Goal: Navigation & Orientation: Find specific page/section

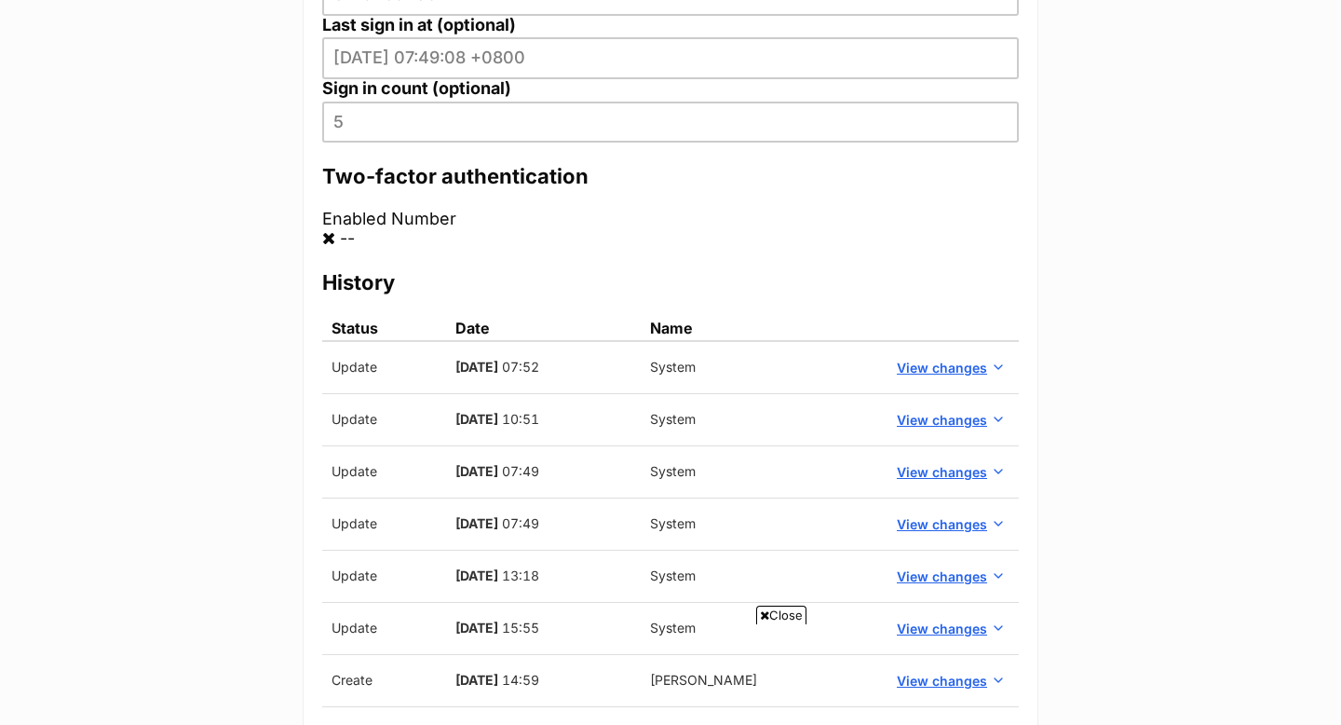
click at [1207, 111] on main "Robin Fergusson < Back to manage members Profile Edit Add note Suspend Alerts M…" at bounding box center [670, 268] width 1341 height 1741
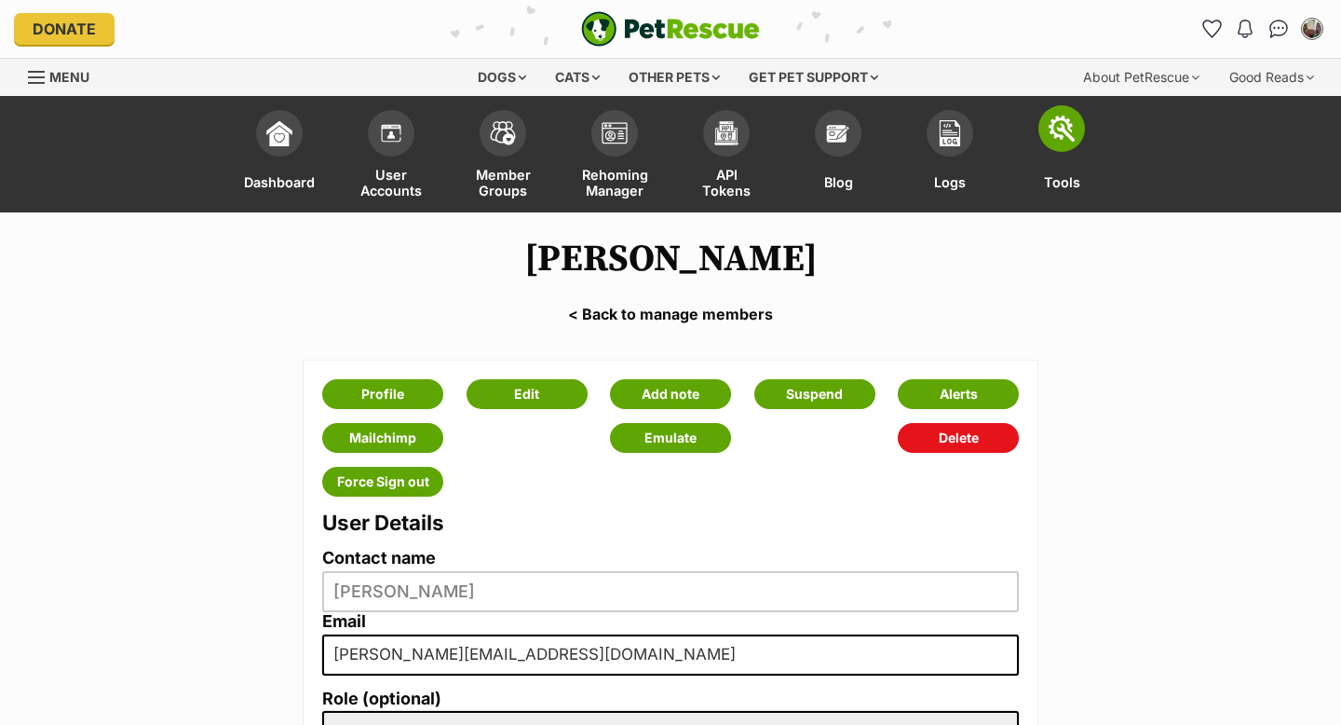
click at [1071, 131] on img at bounding box center [1062, 128] width 26 height 26
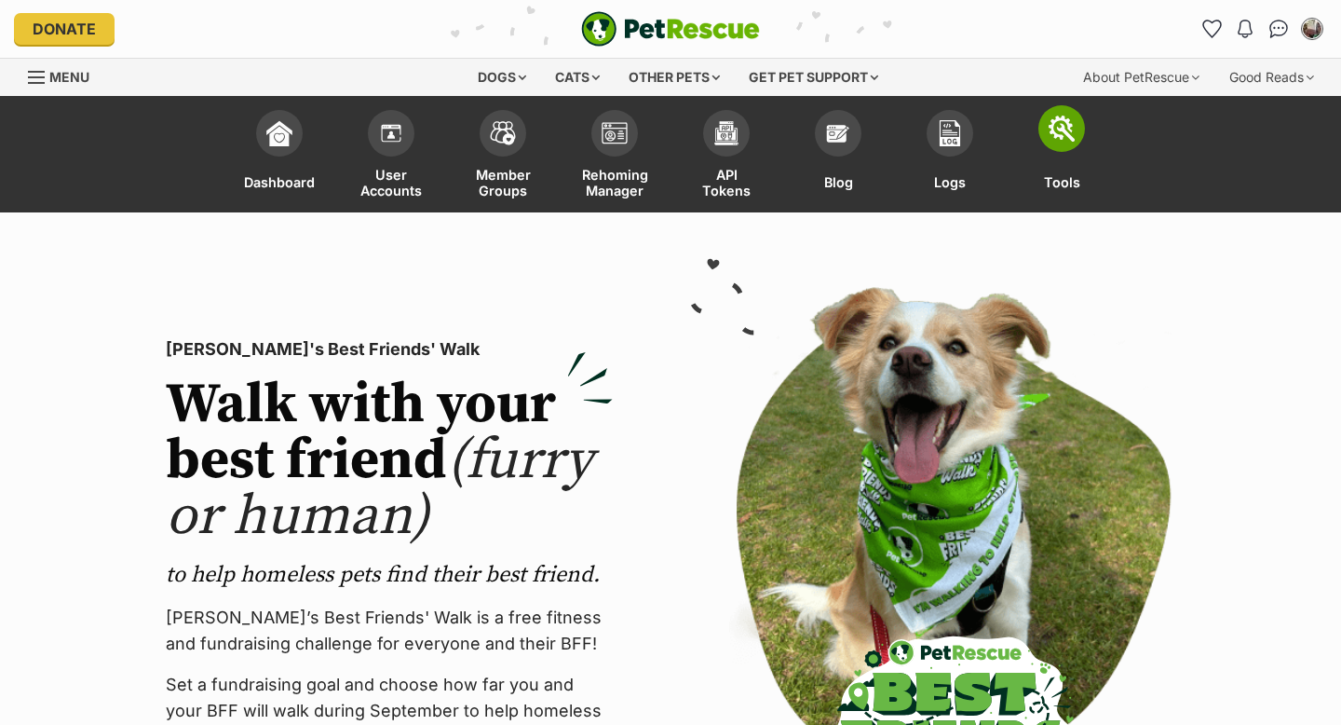
click at [1066, 154] on link "Tools" at bounding box center [1062, 157] width 112 height 112
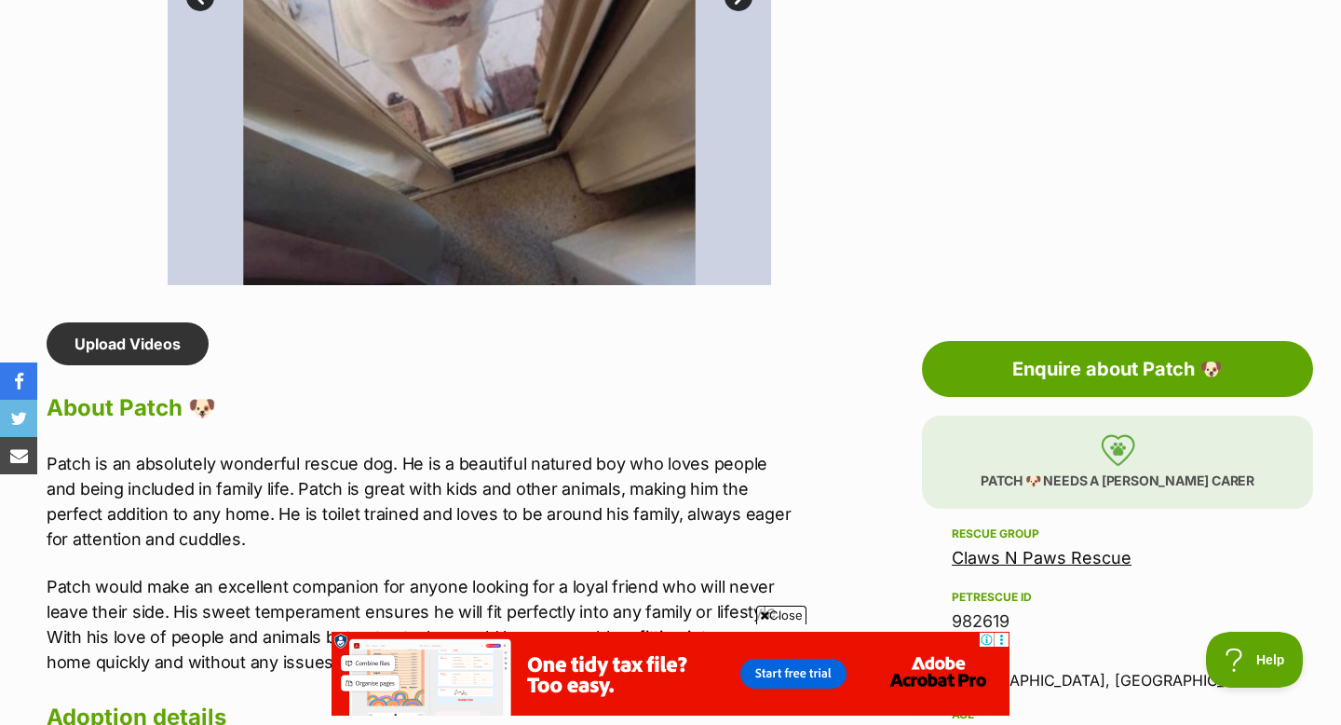
scroll to position [1341, 0]
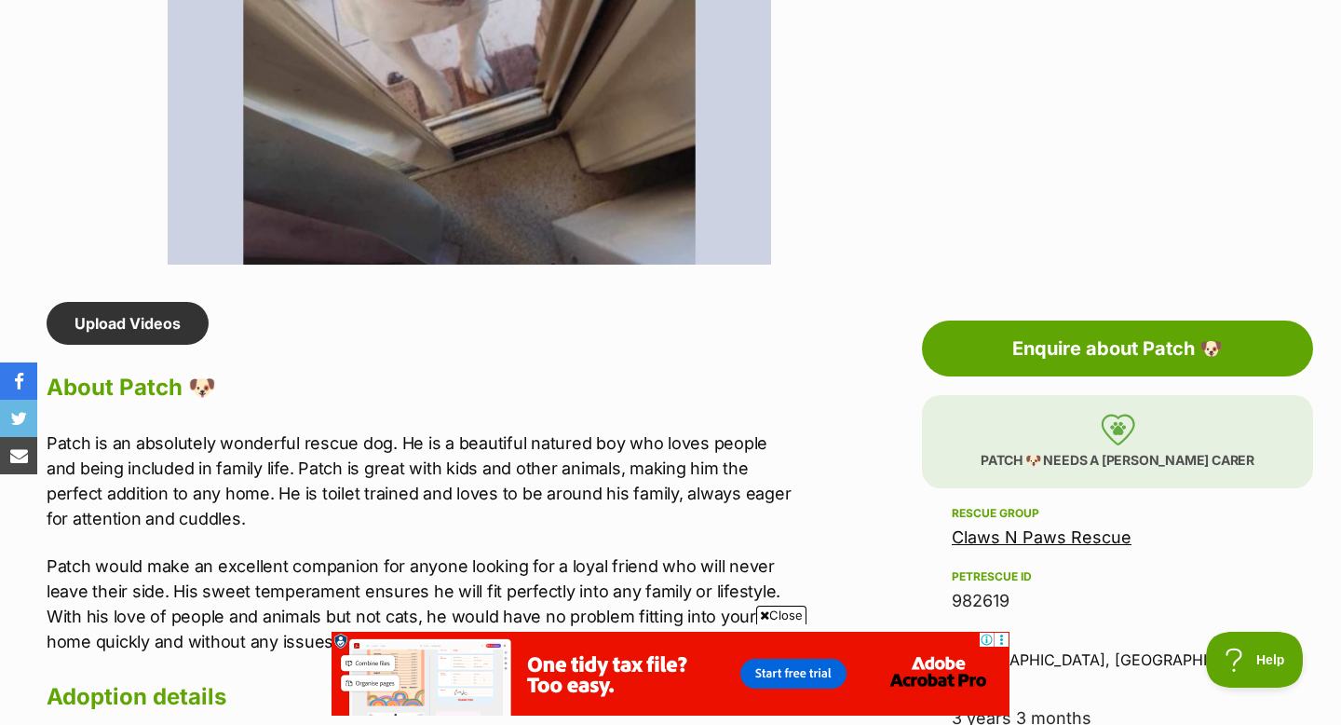
click at [1073, 537] on link "Claws N Paws Rescue" at bounding box center [1042, 537] width 180 height 20
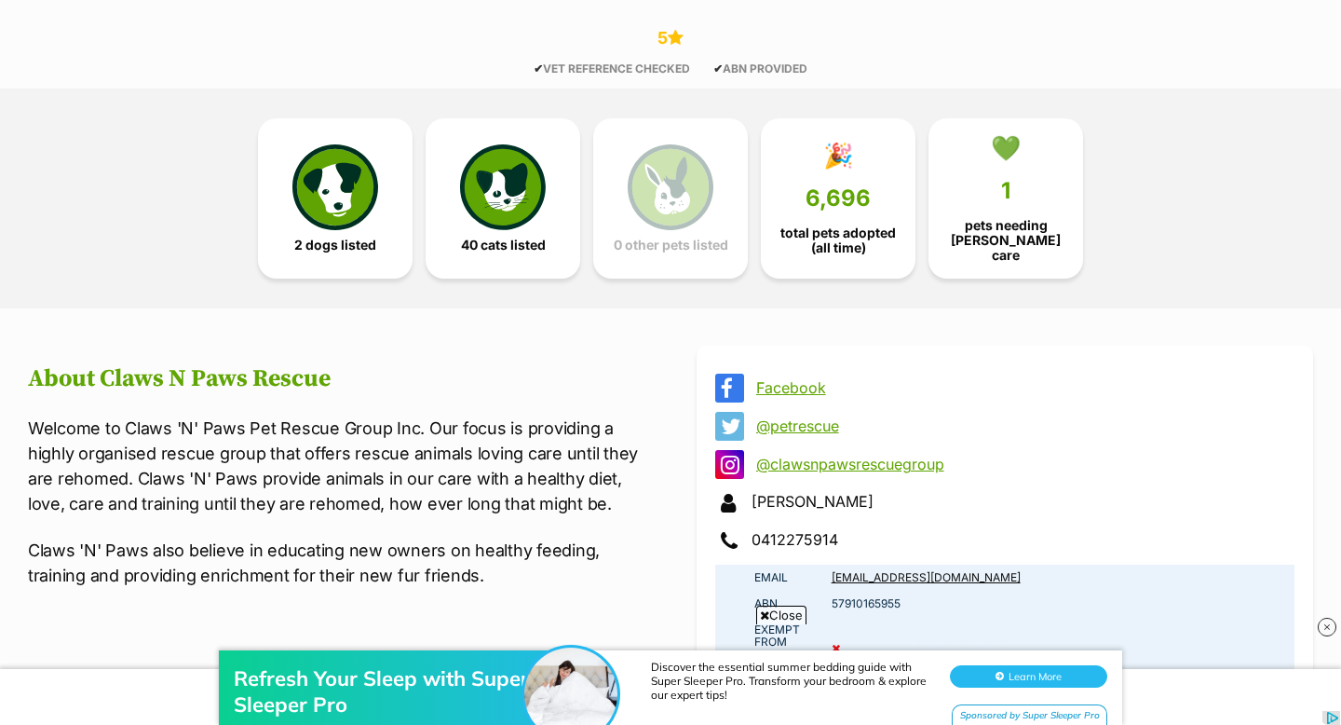
scroll to position [1006, 0]
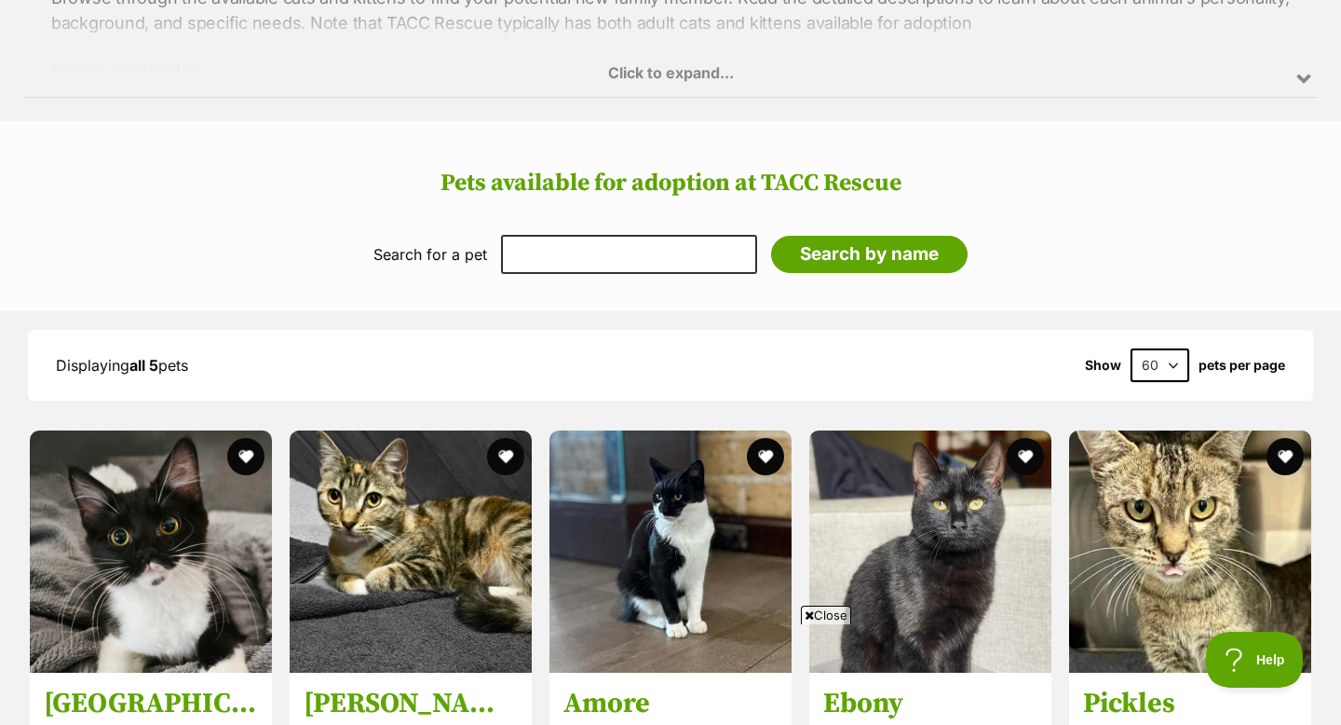
scroll to position [2273, 0]
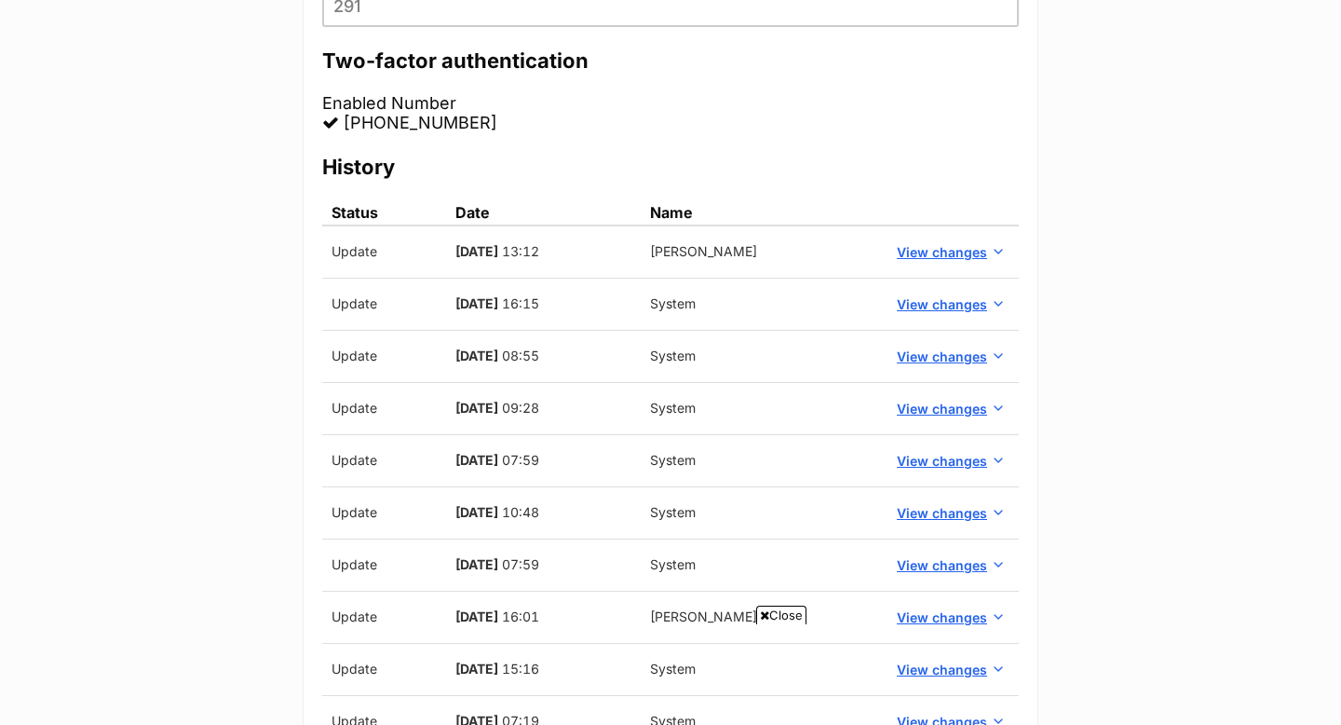
scroll to position [931, 0]
